Goal: Task Accomplishment & Management: Use online tool/utility

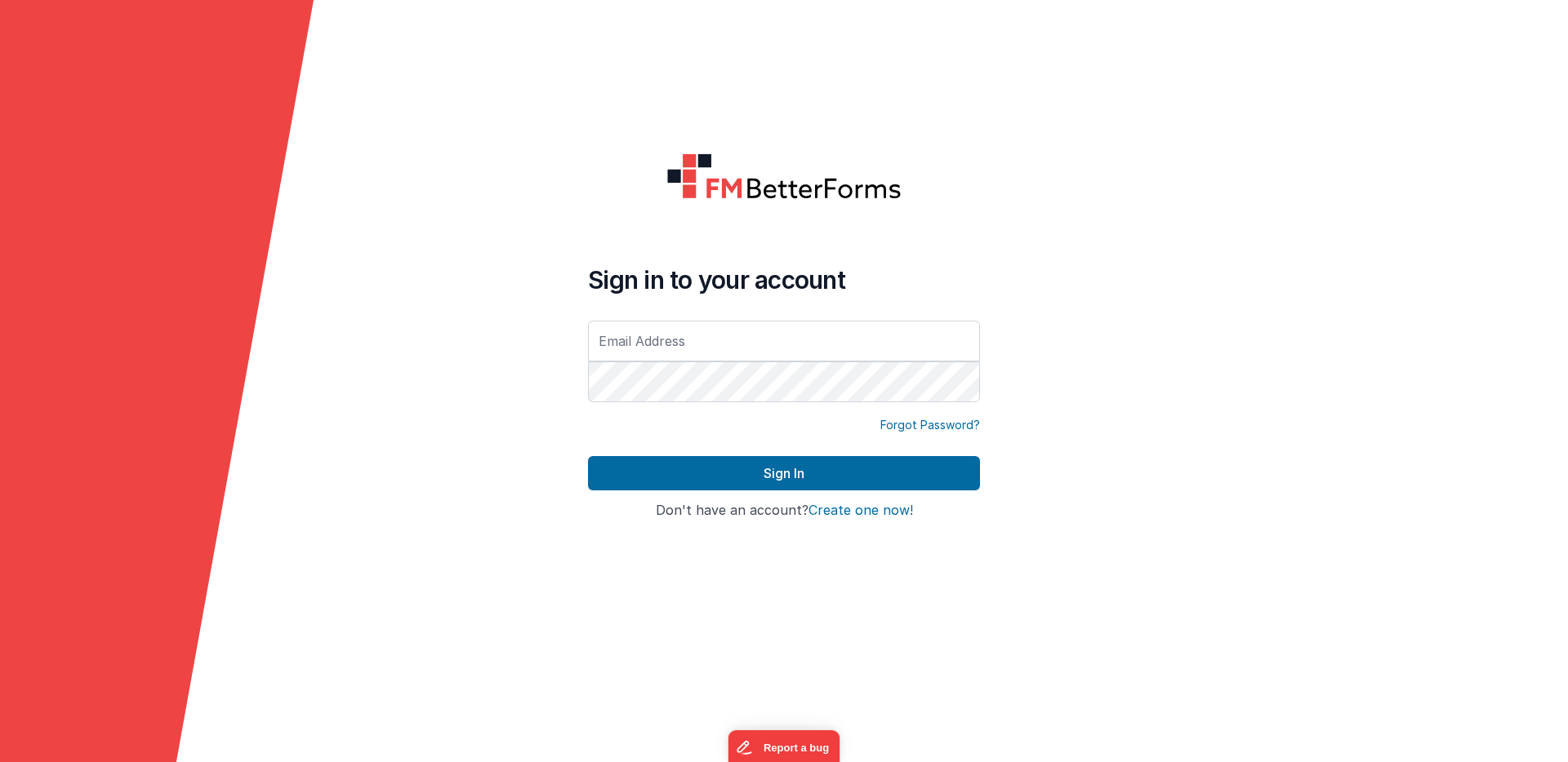
click at [721, 349] on input "text" at bounding box center [784, 341] width 392 height 41
click at [0, 761] on com-1password-button at bounding box center [0, 762] width 0 height 0
type input "[EMAIL_ADDRESS][DOMAIN_NAME]"
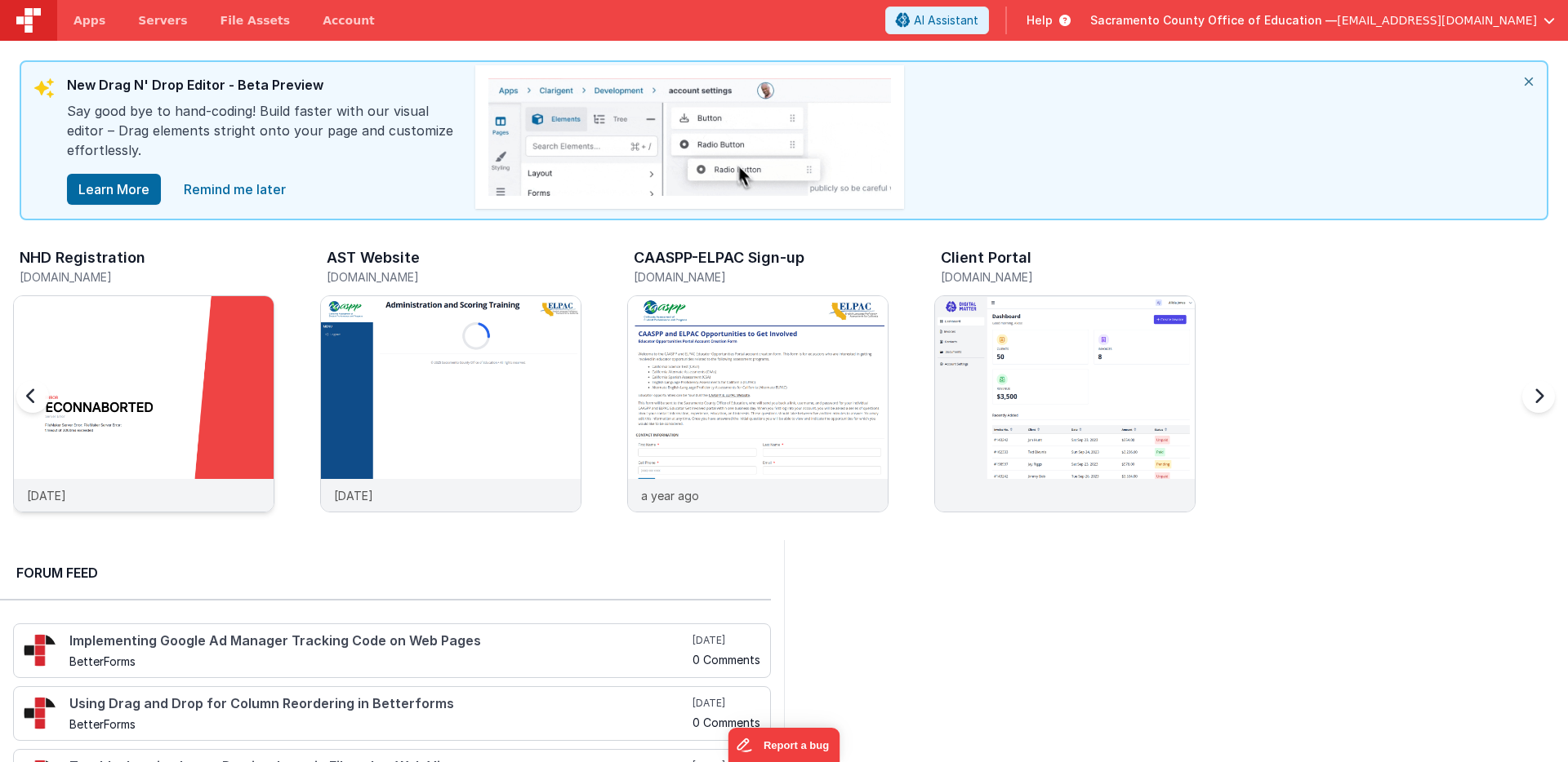
click at [128, 341] on img at bounding box center [144, 425] width 260 height 260
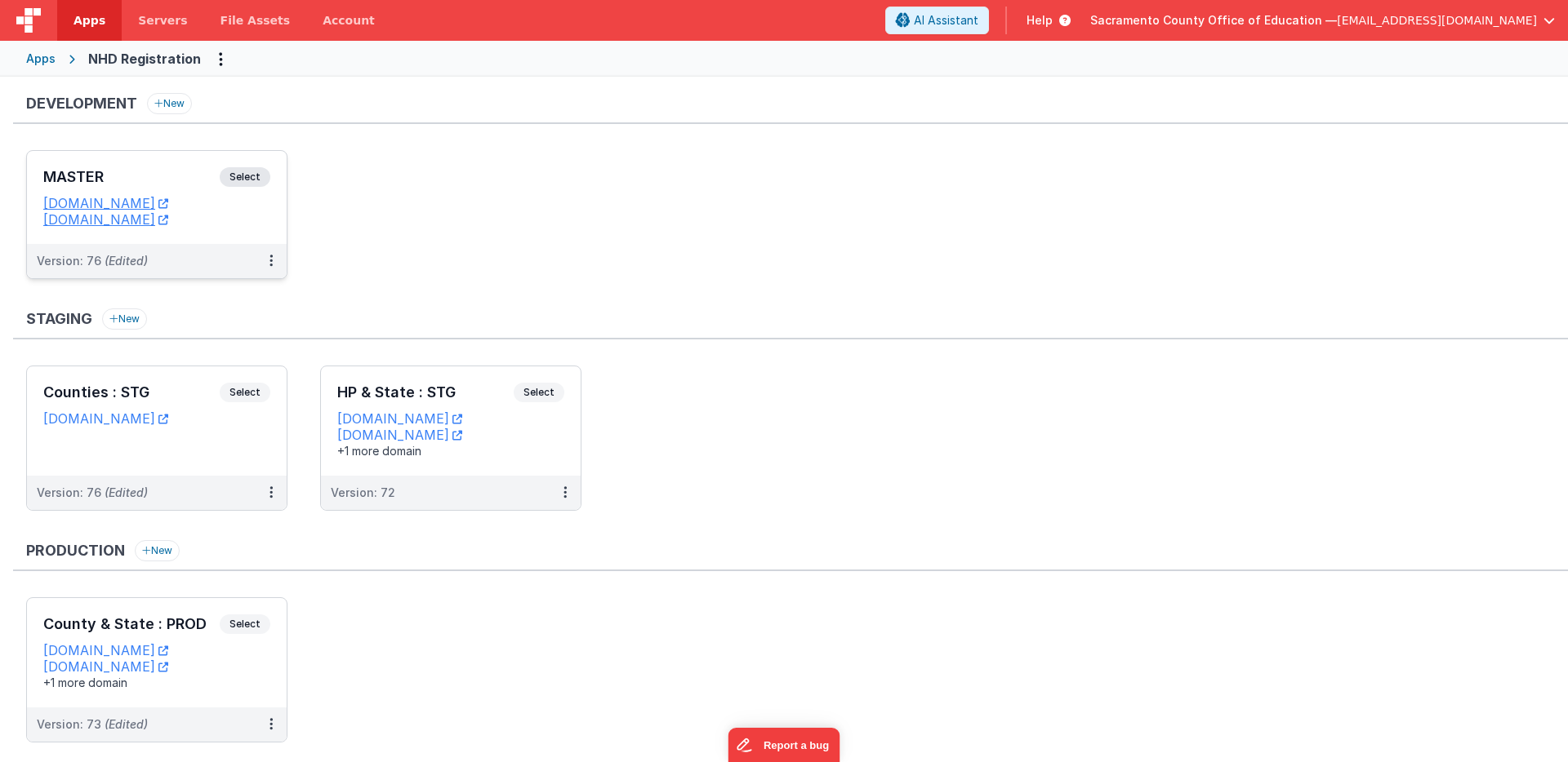
click at [247, 174] on span "Select" at bounding box center [244, 177] width 50 height 19
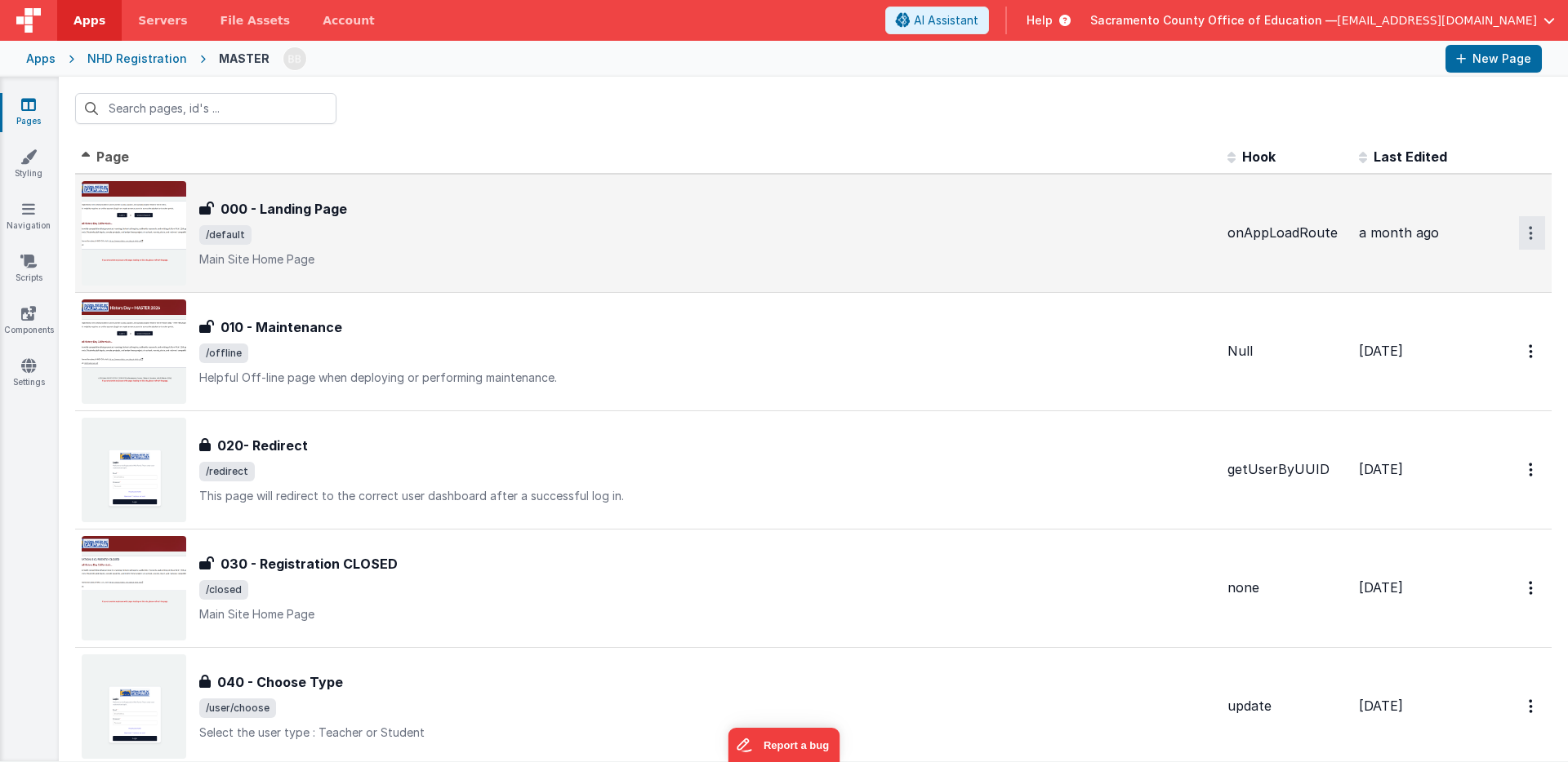
click at [1530, 230] on icon "Options" at bounding box center [1530, 233] width 4 height 14
click at [1463, 270] on link "Preview" at bounding box center [1473, 270] width 144 height 29
click at [104, 55] on div "NHD Registration" at bounding box center [137, 58] width 100 height 17
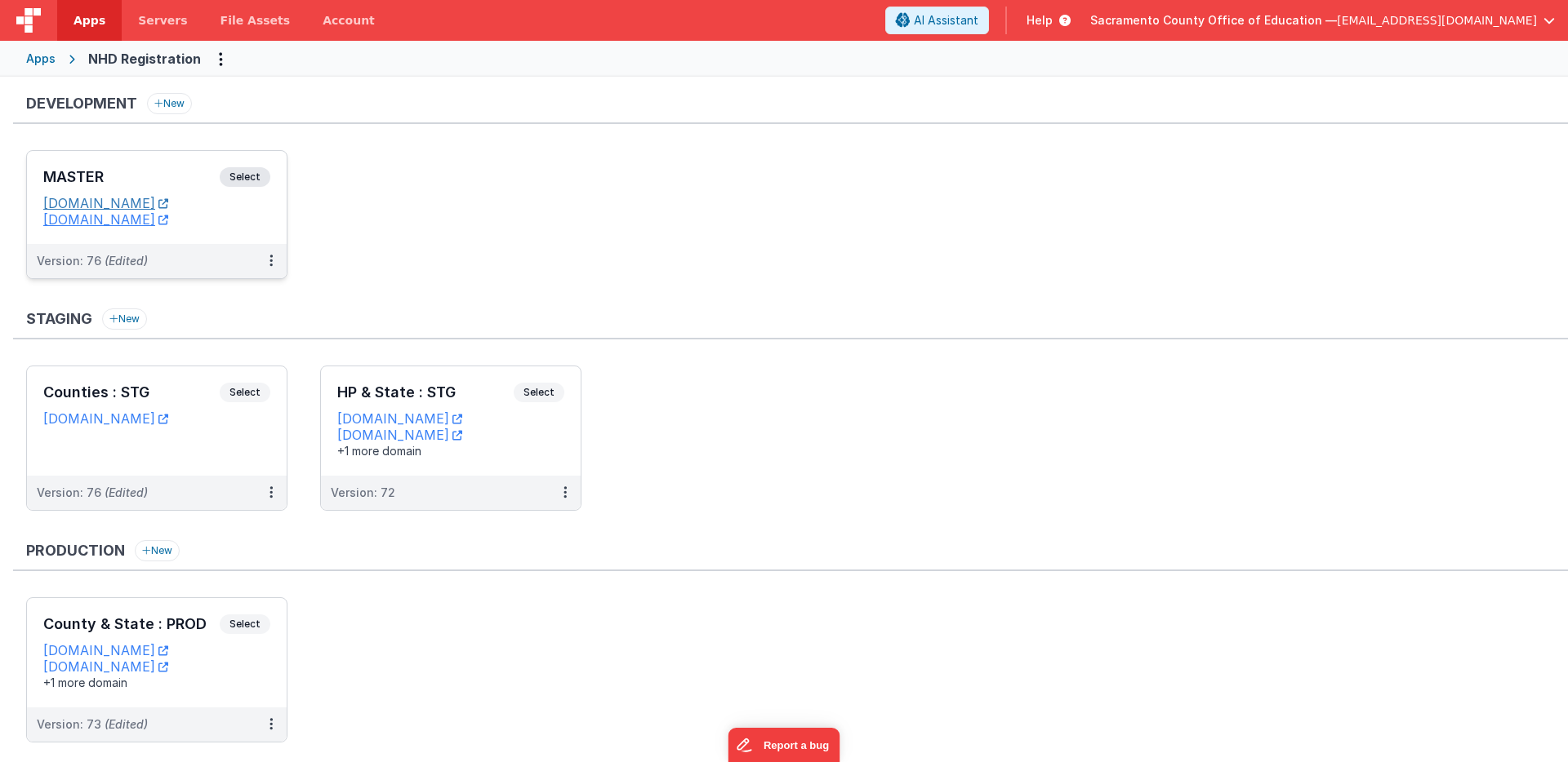
click at [141, 199] on link "[DOMAIN_NAME]" at bounding box center [106, 203] width 125 height 17
